Goal: Information Seeking & Learning: Learn about a topic

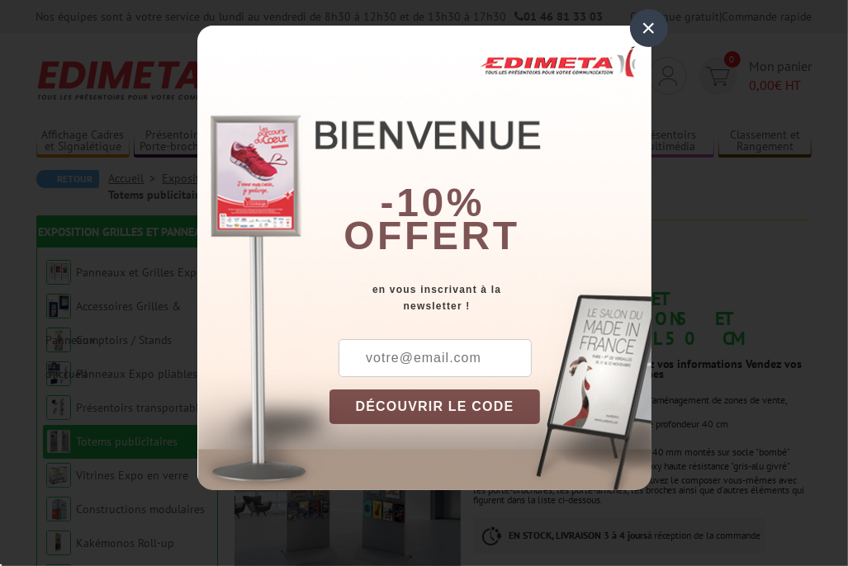
click at [651, 24] on div "×" at bounding box center [649, 28] width 38 height 38
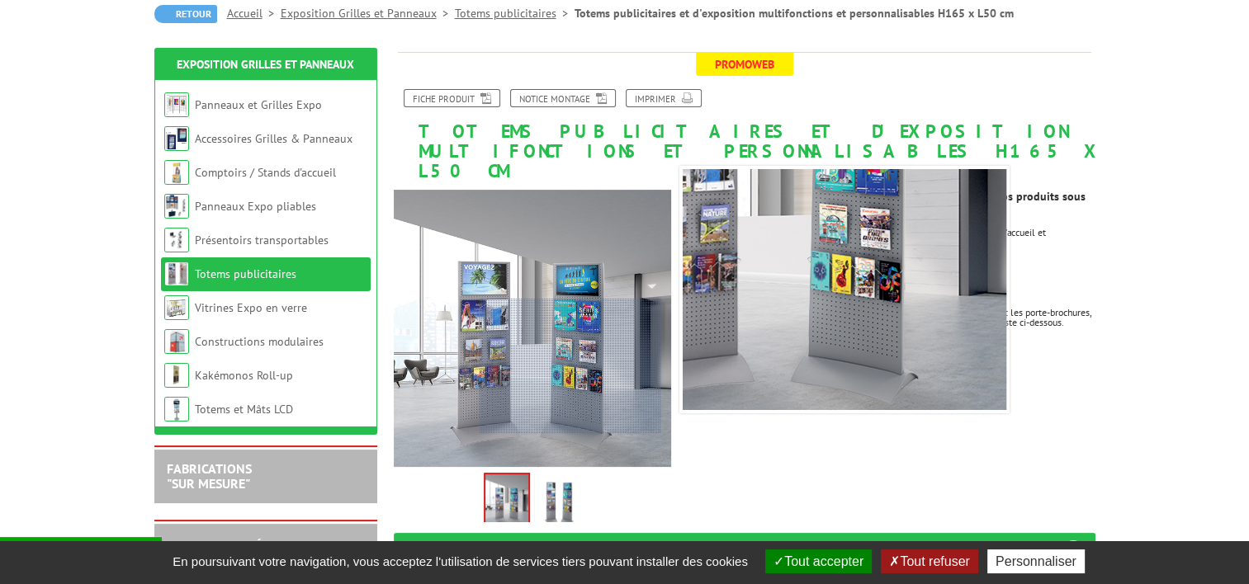
scroll to position [330, 0]
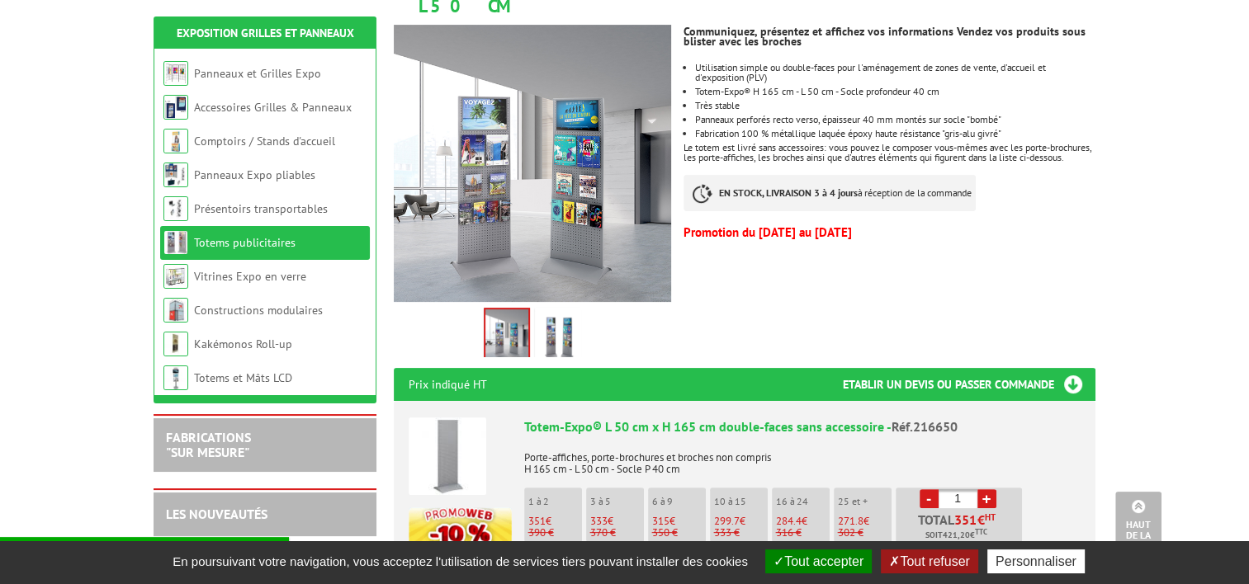
click at [558, 317] on img at bounding box center [558, 336] width 40 height 51
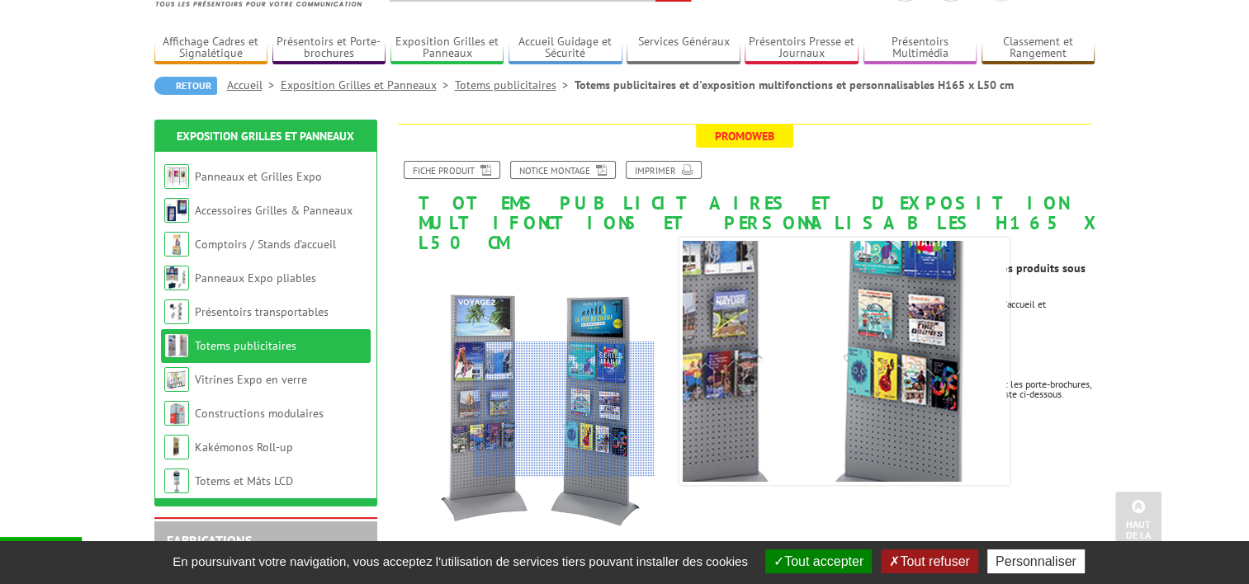
scroll to position [83, 0]
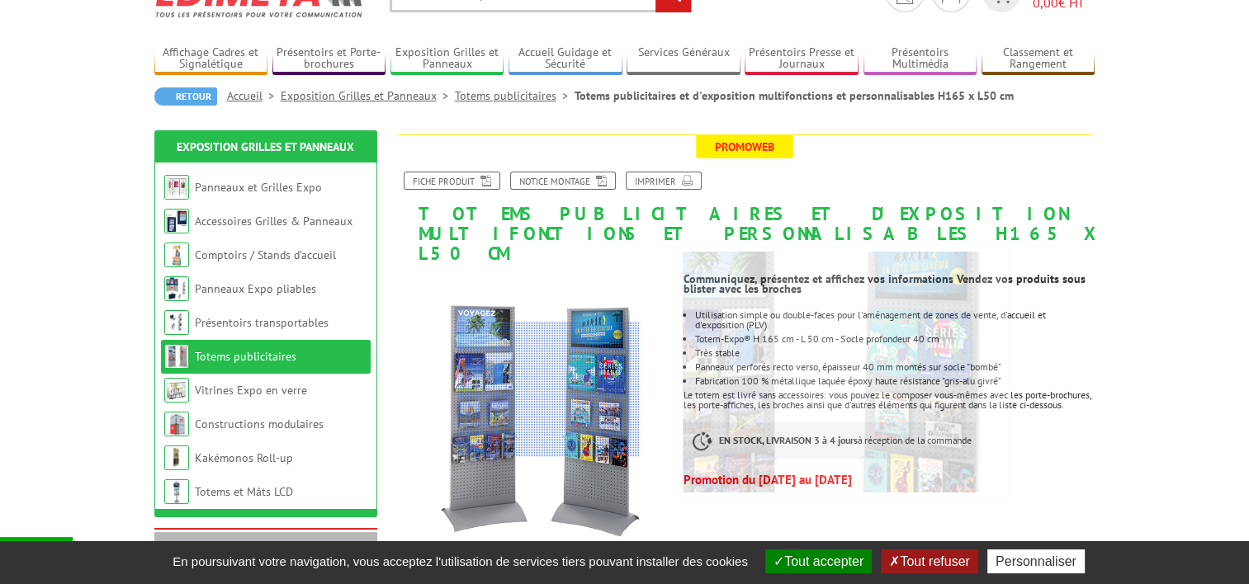
click at [549, 390] on div at bounding box center [549, 389] width 182 height 135
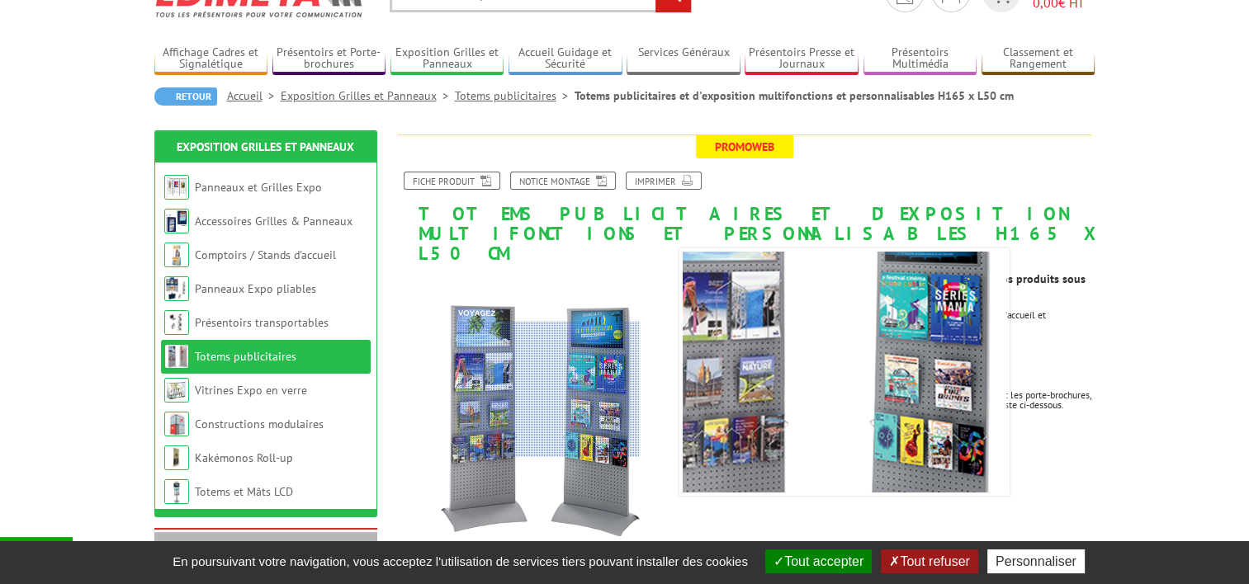
click at [549, 390] on div at bounding box center [549, 389] width 182 height 135
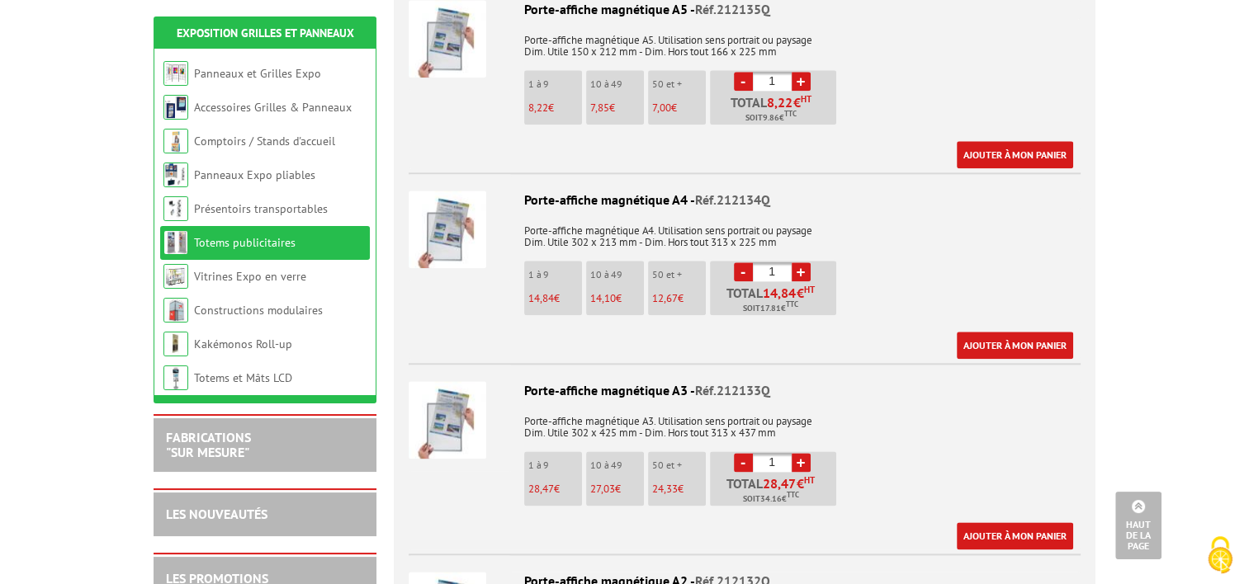
scroll to position [2146, 0]
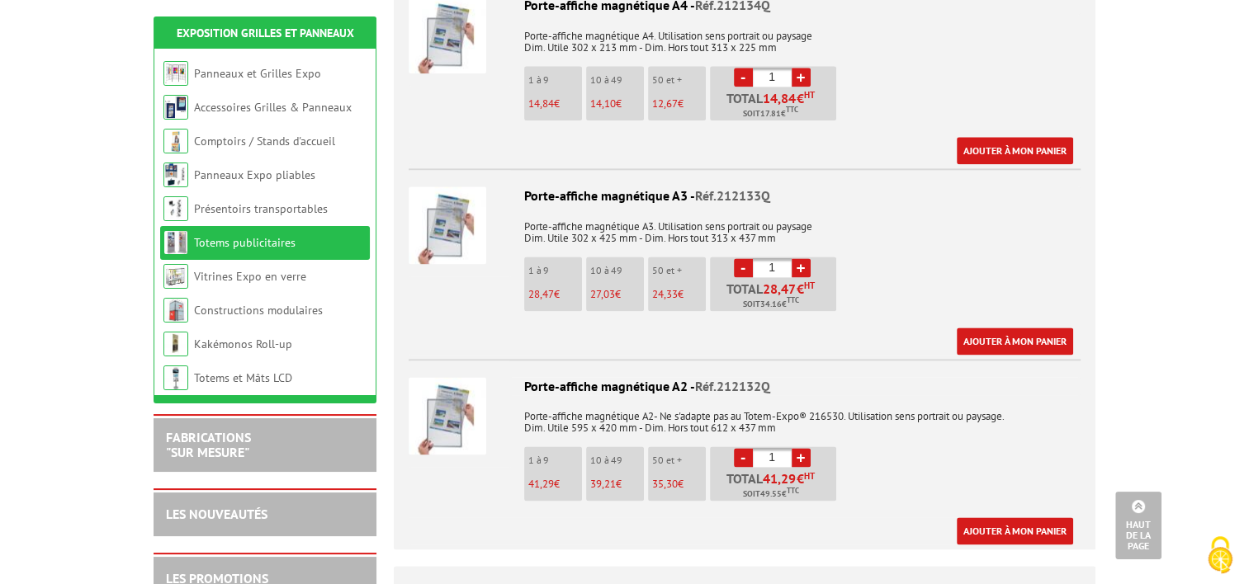
click at [452, 238] on img at bounding box center [448, 226] width 78 height 78
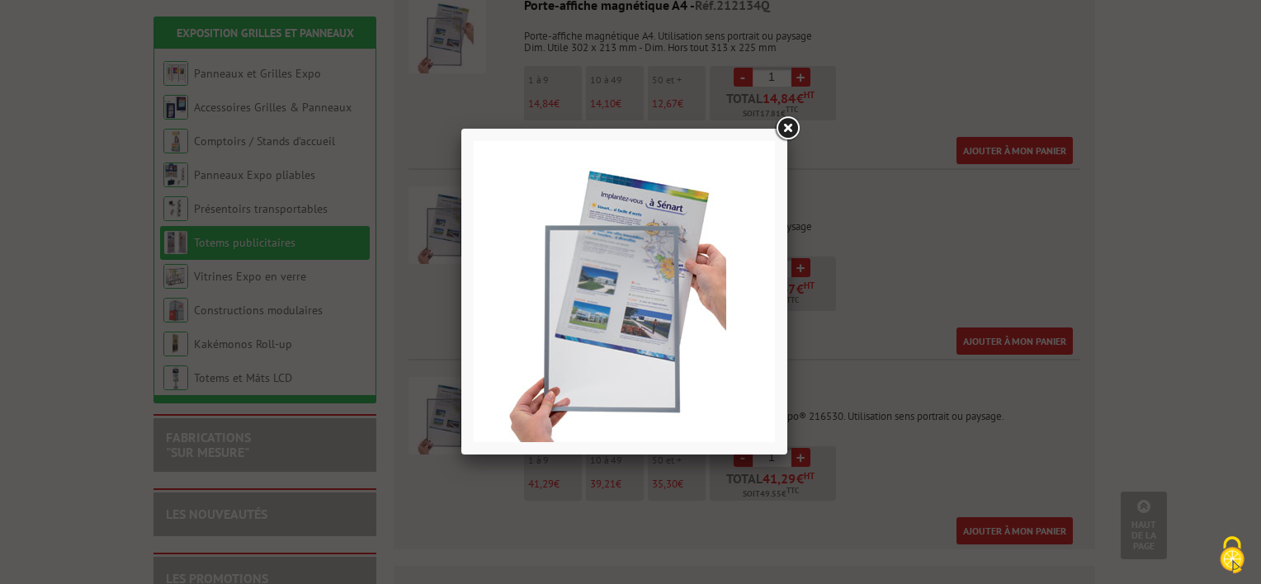
click at [793, 125] on link at bounding box center [788, 129] width 30 height 30
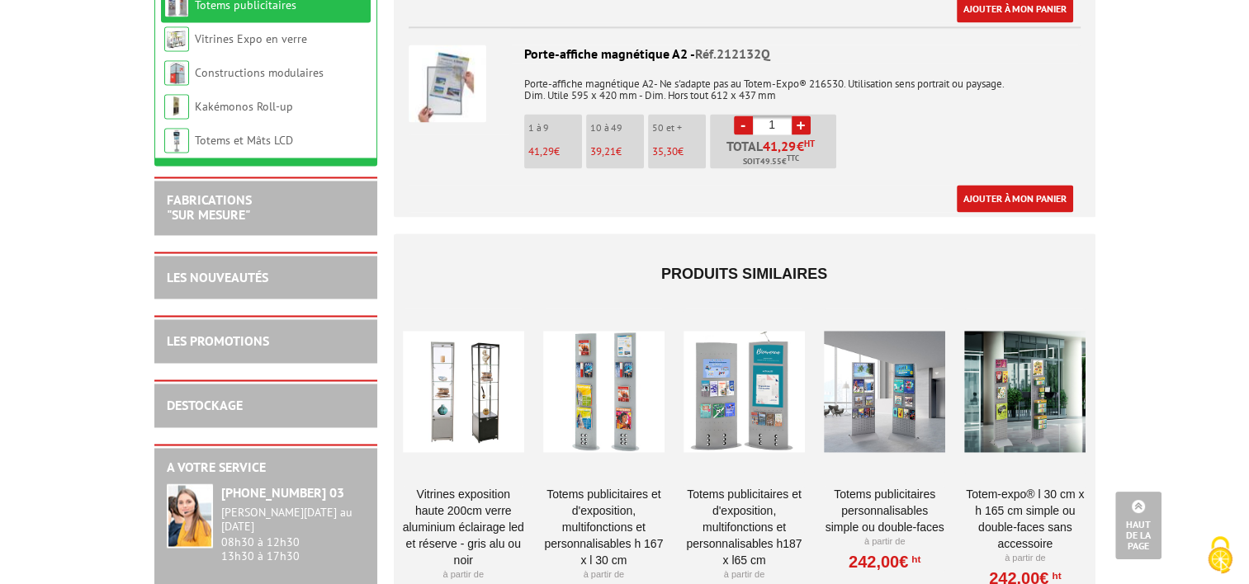
scroll to position [2559, 0]
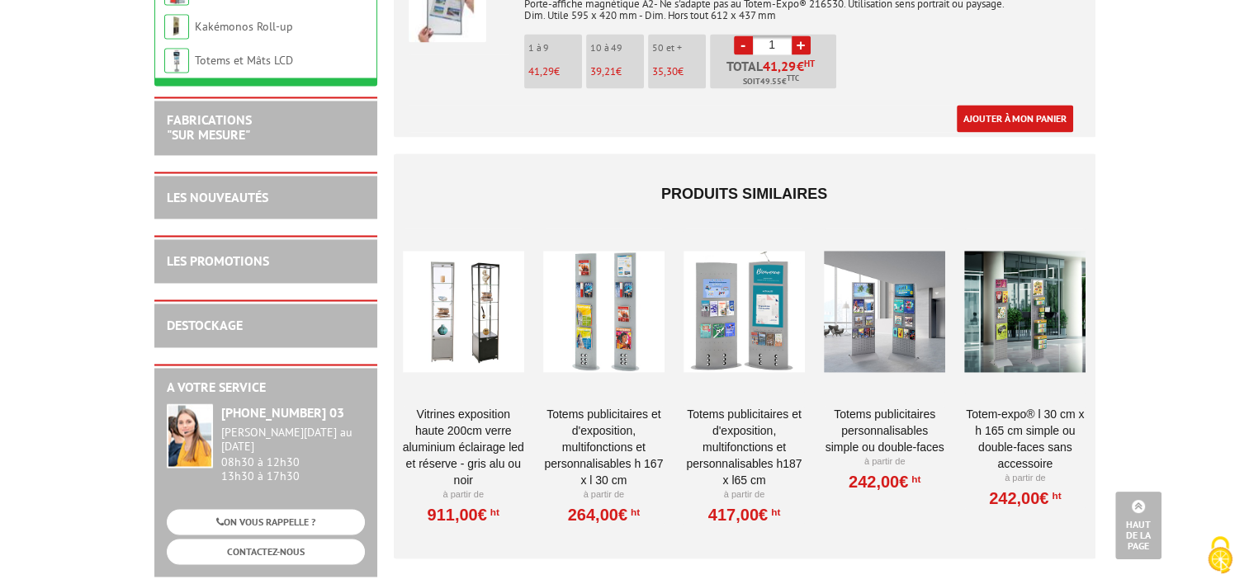
click at [591, 344] on div at bounding box center [603, 311] width 121 height 165
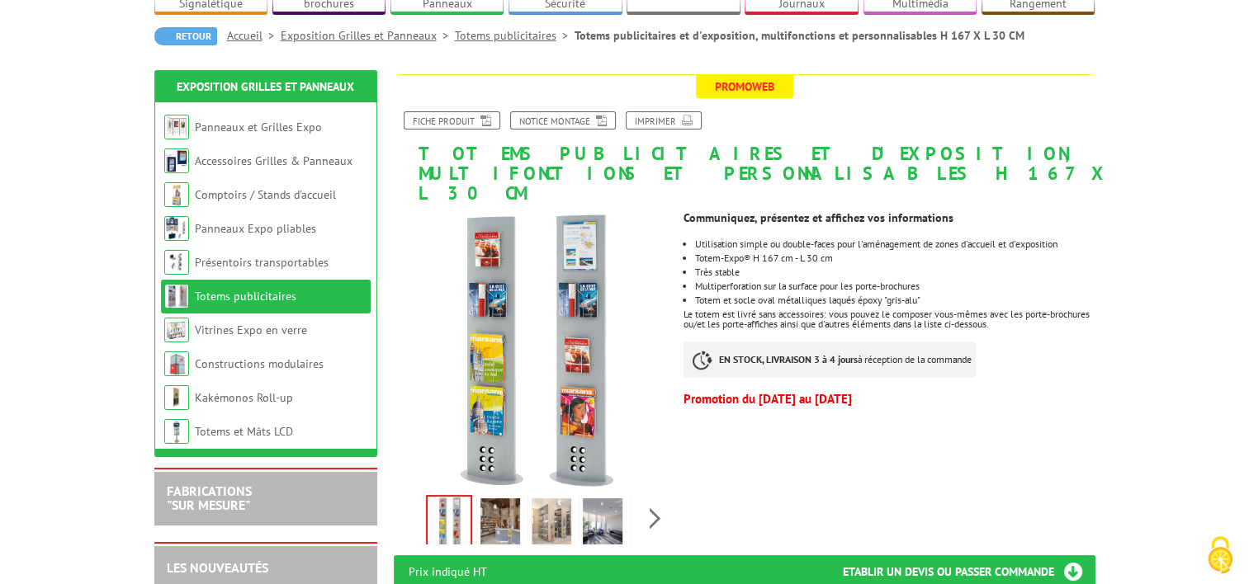
click at [510, 499] on img at bounding box center [500, 524] width 40 height 51
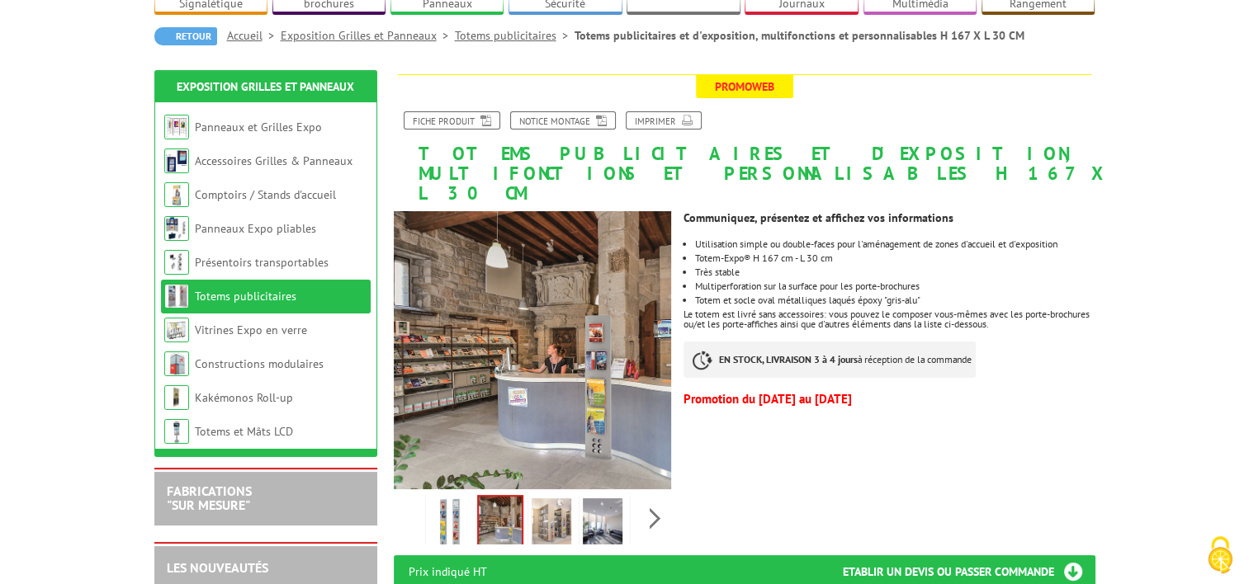
click at [553, 499] on img at bounding box center [552, 524] width 40 height 51
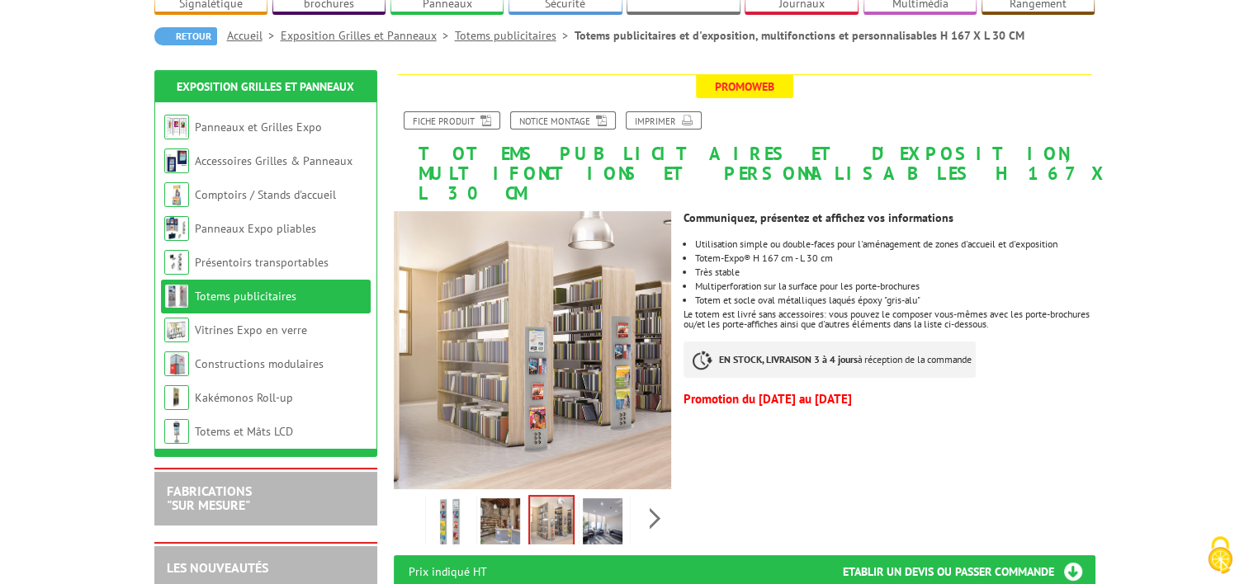
click at [567, 497] on img at bounding box center [551, 522] width 43 height 51
click at [596, 499] on img at bounding box center [603, 524] width 40 height 51
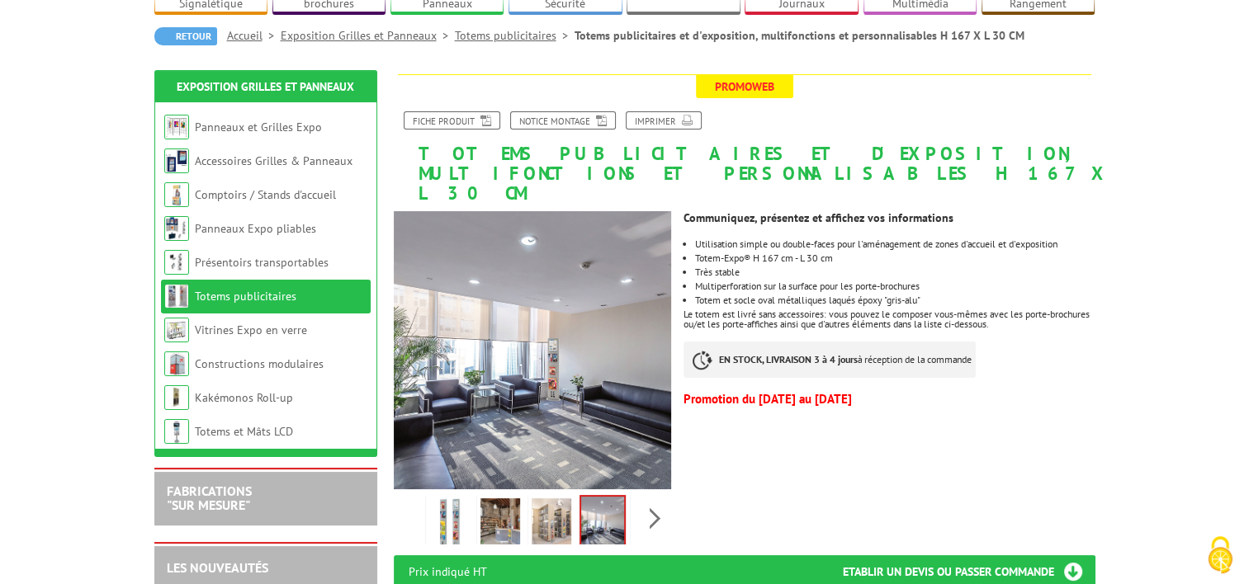
click at [558, 499] on img at bounding box center [552, 524] width 40 height 51
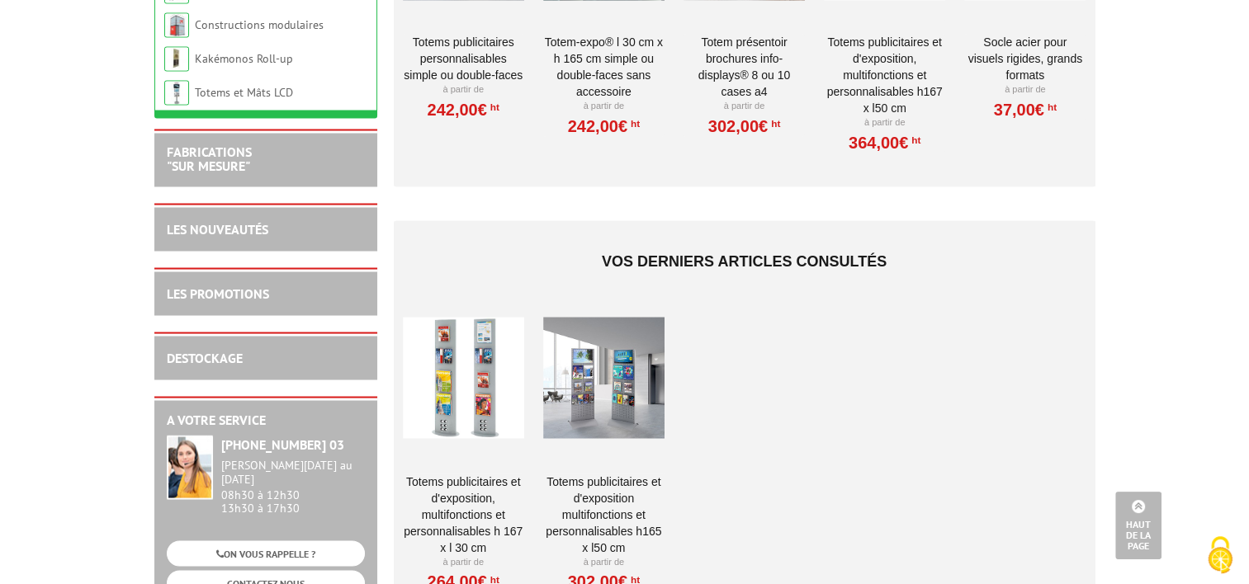
scroll to position [2997, 0]
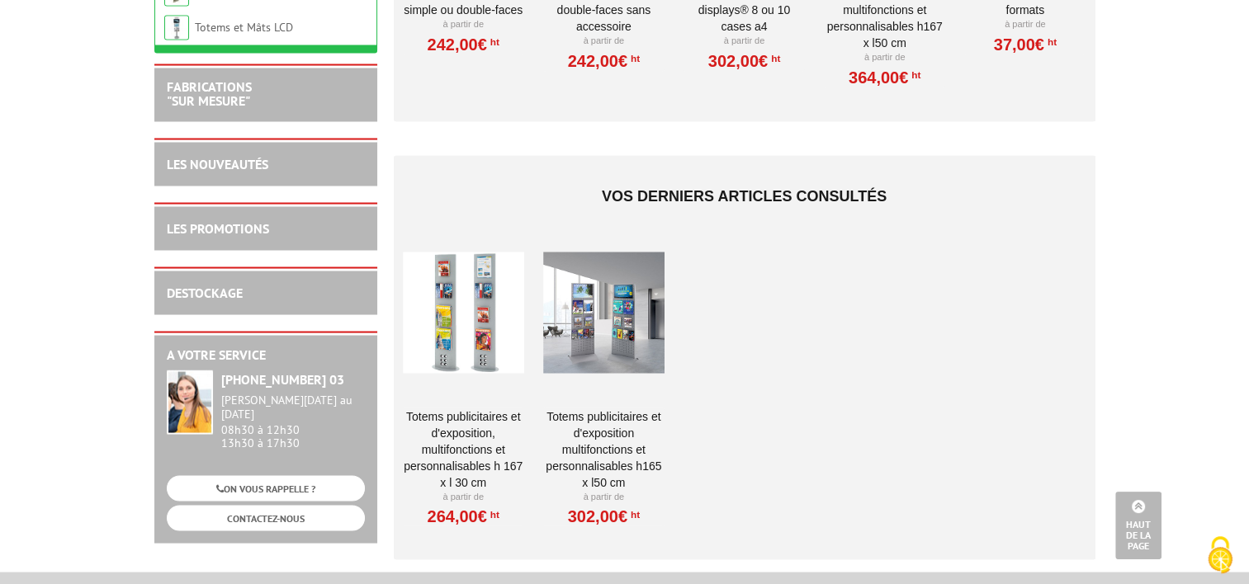
click at [474, 345] on div at bounding box center [463, 312] width 121 height 165
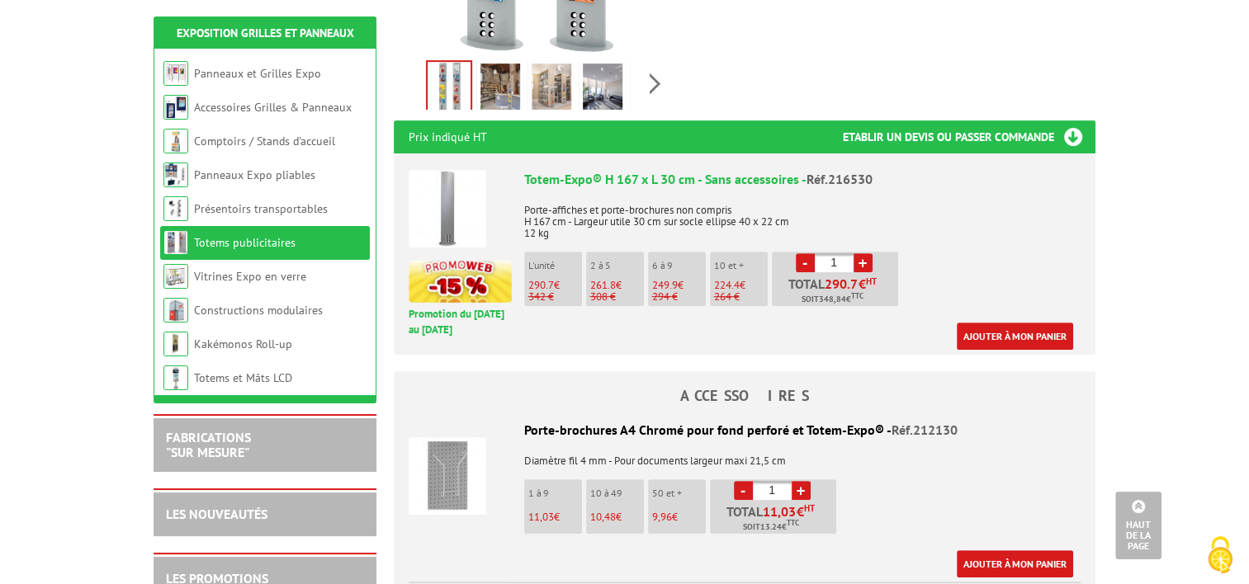
scroll to position [330, 0]
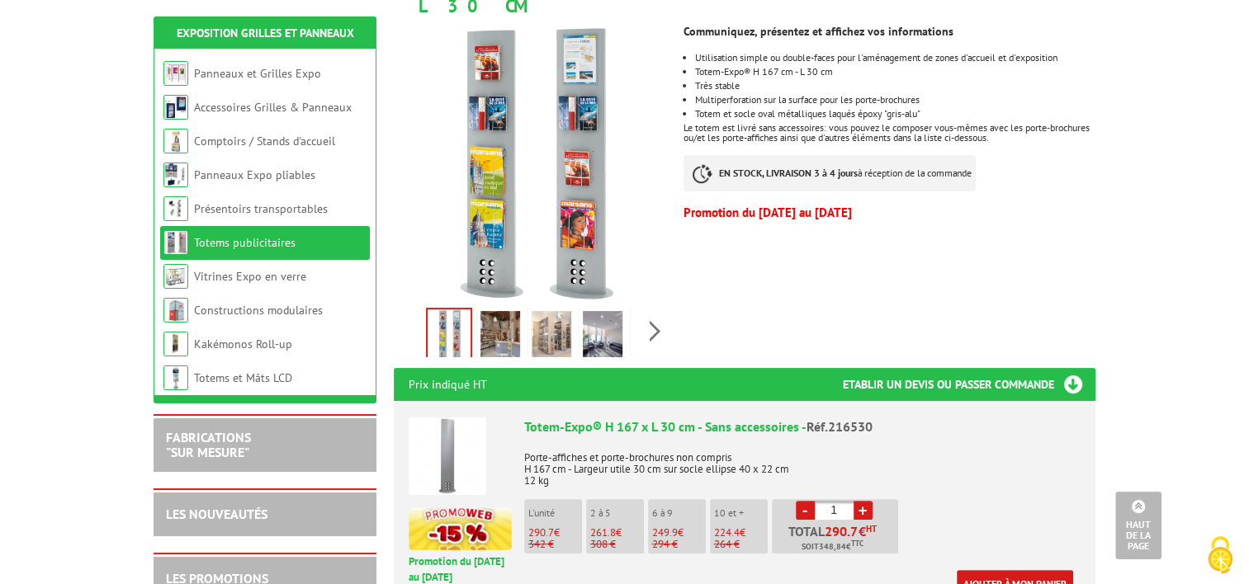
click at [551, 316] on img at bounding box center [552, 336] width 40 height 51
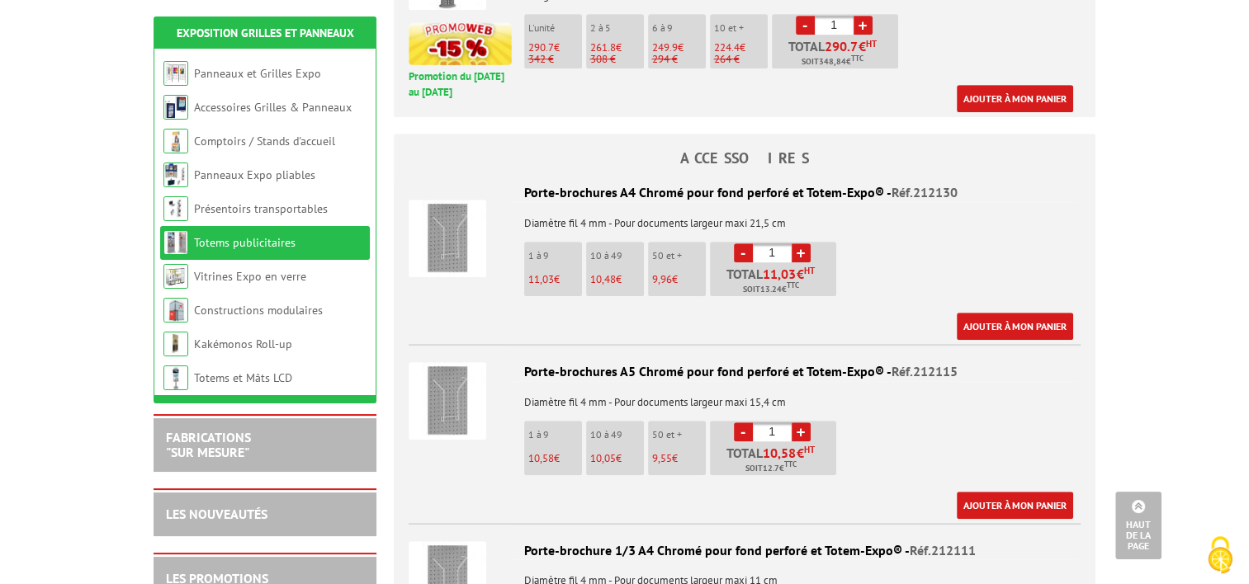
scroll to position [826, 0]
